Goal: Transaction & Acquisition: Purchase product/service

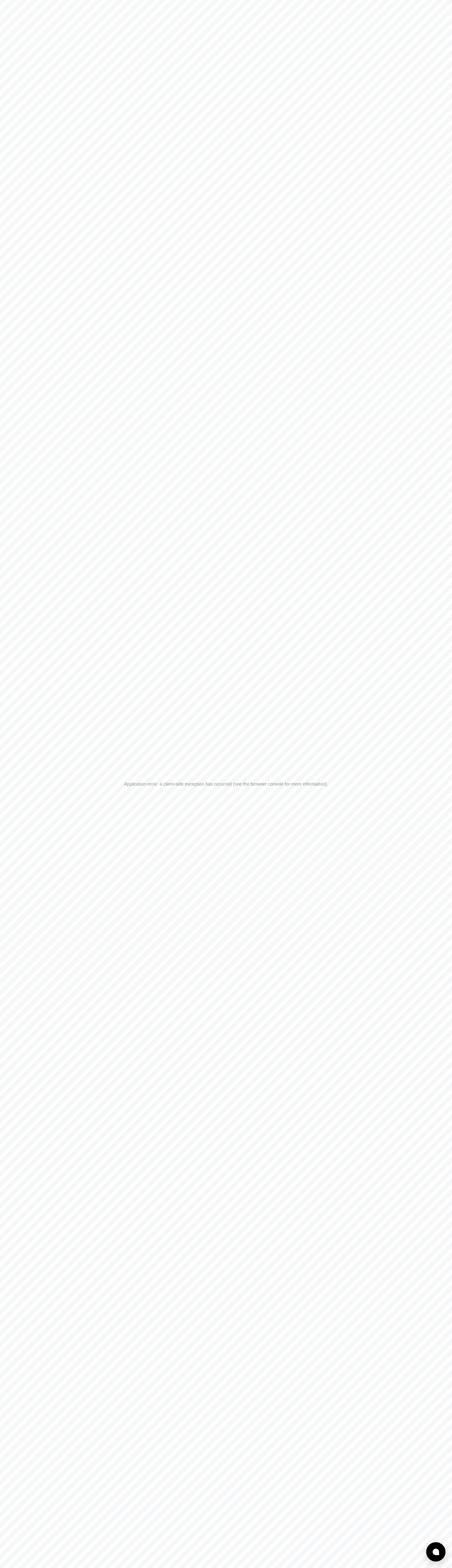
click at [299, 0] on div "Application error: a client-side exception has occurred (see the browser consol…" at bounding box center [226, 784] width 452 height 1568
click at [422, 177] on div "Application error: a client-side exception has occurred (see the browser consol…" at bounding box center [226, 784] width 452 height 1568
click at [34, 1567] on html "Application error: a client-side exception has occurred (see the browser consol…" at bounding box center [226, 784] width 452 height 1568
click at [8, 774] on div "Application error: a client-side exception has occurred (see the browser consol…" at bounding box center [226, 784] width 452 height 1568
